Goal: Task Accomplishment & Management: Manage account settings

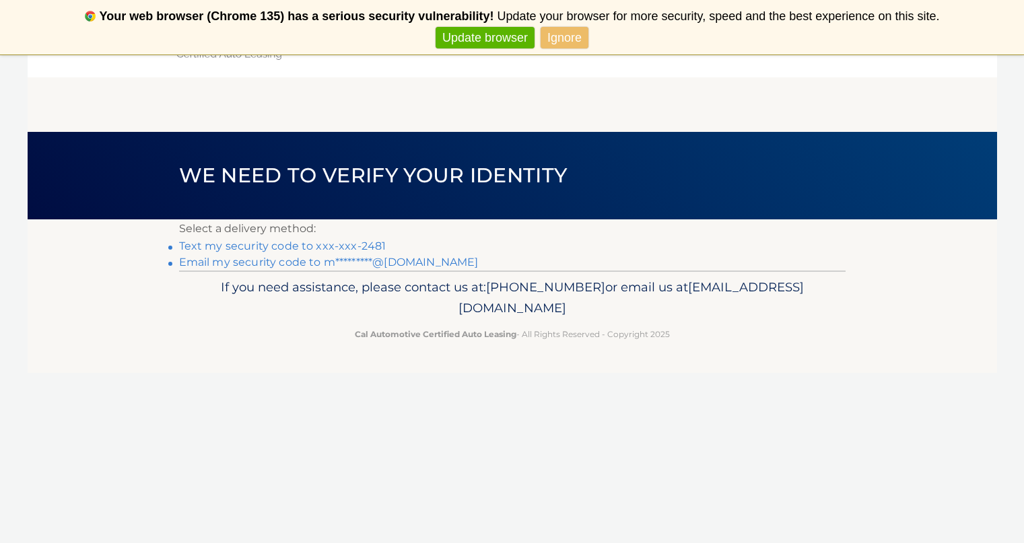
click at [360, 249] on link "Text my security code to xxx-xxx-2481" at bounding box center [282, 246] width 207 height 13
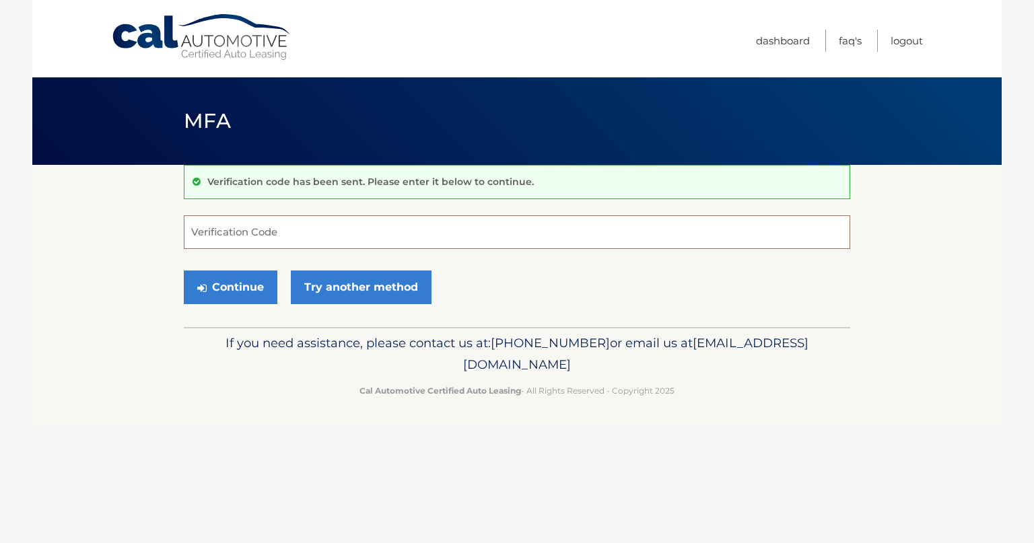
click at [244, 232] on input "Verification Code" at bounding box center [517, 232] width 667 height 34
type input "777599"
click at [215, 288] on button "Continue" at bounding box center [231, 288] width 94 height 34
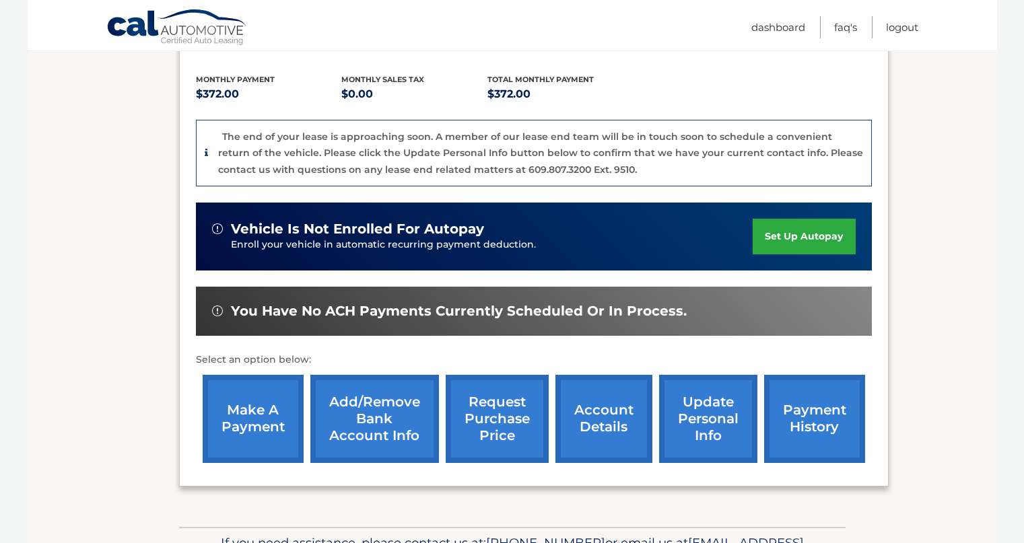
scroll to position [347, 0]
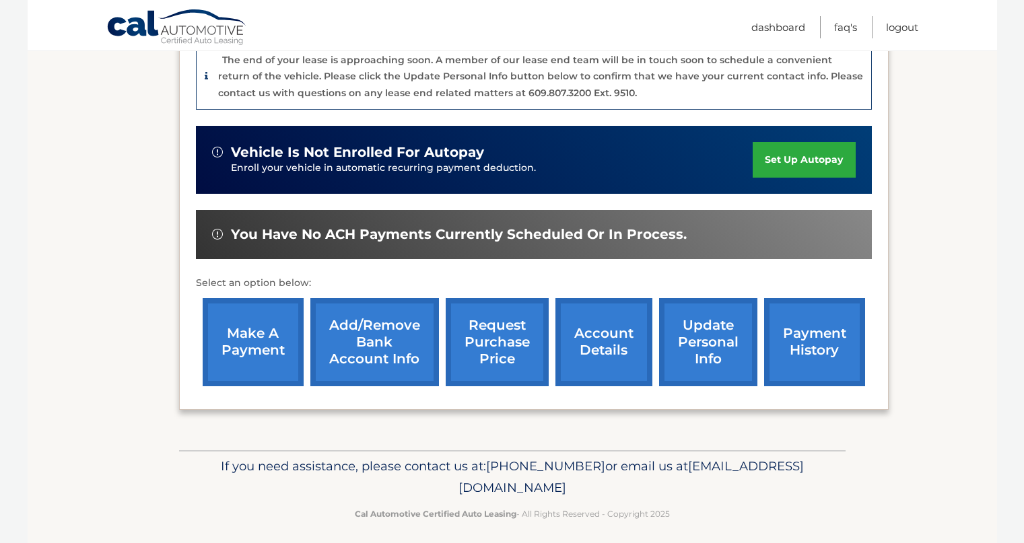
click at [250, 340] on link "make a payment" at bounding box center [253, 342] width 101 height 88
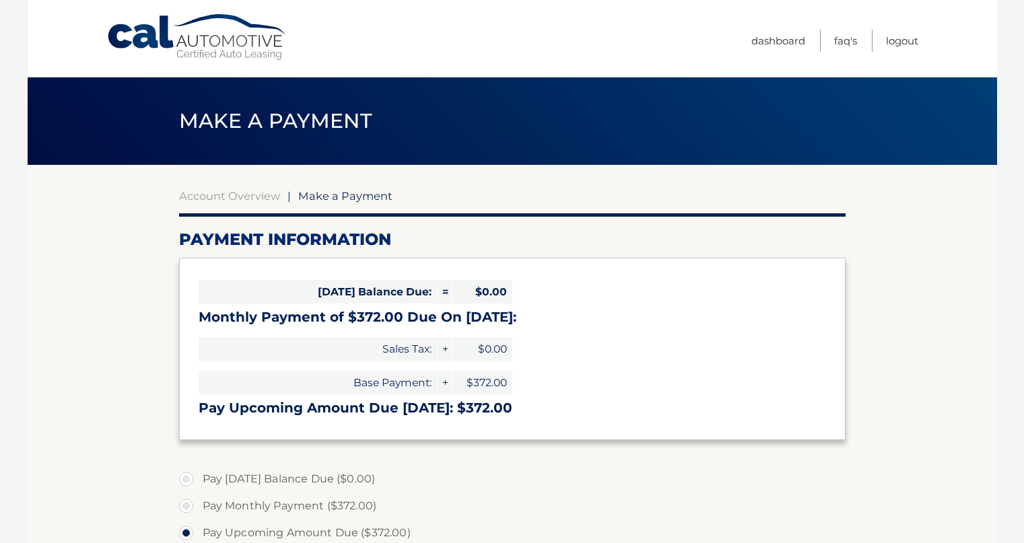
select select "ZjQzZTZlNmEtYjMwNy00Yjk3LTgwZTQtNTYyNmU3MjkyZDRh"
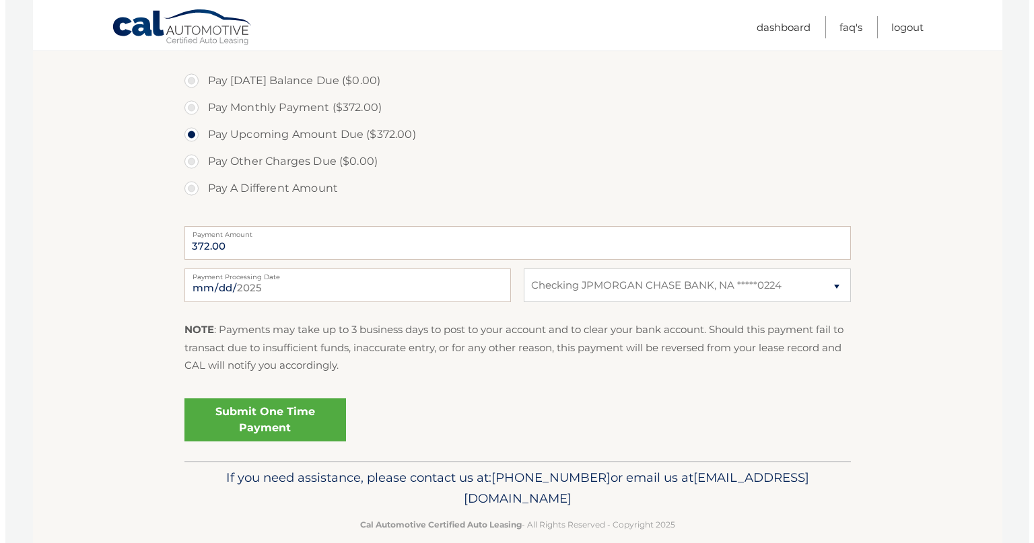
scroll to position [411, 0]
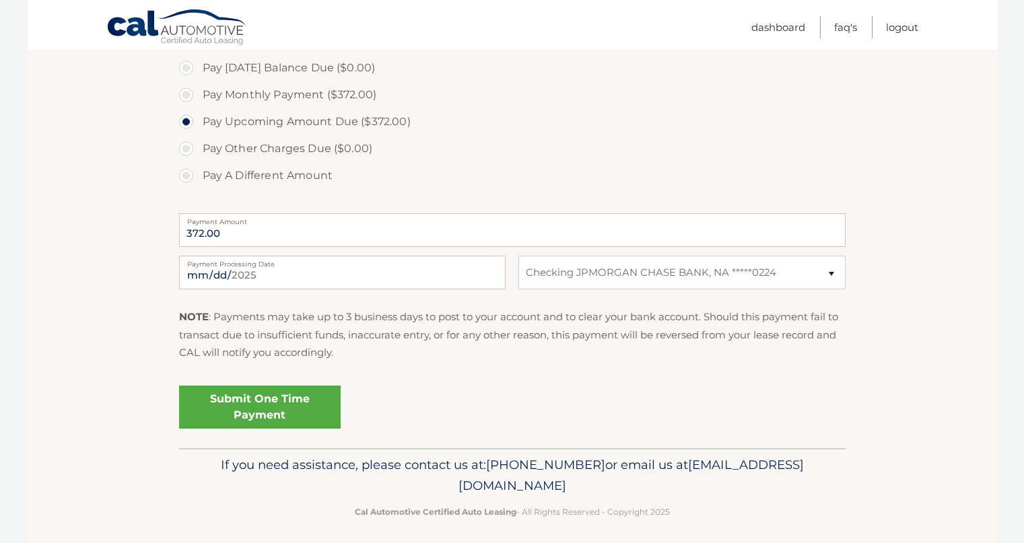
click at [257, 406] on link "Submit One Time Payment" at bounding box center [260, 407] width 162 height 43
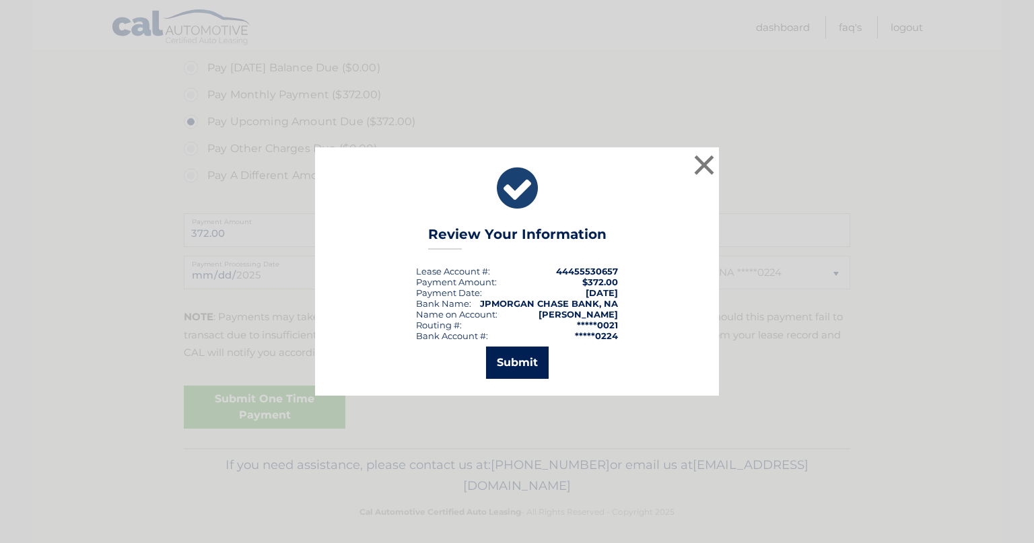
click at [507, 362] on button "Submit" at bounding box center [517, 363] width 63 height 32
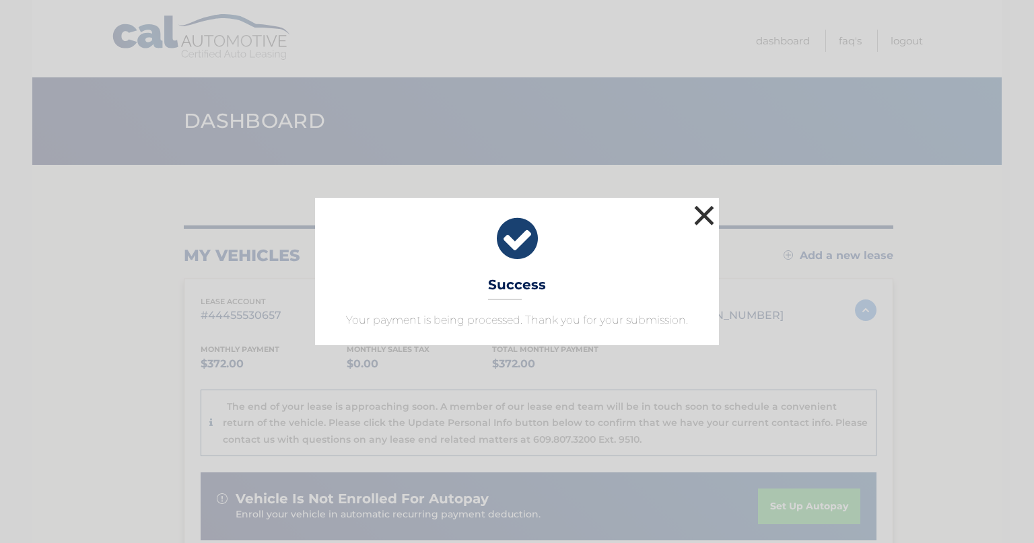
click at [700, 226] on button "×" at bounding box center [704, 215] width 27 height 27
